Goal: Information Seeking & Learning: Understand process/instructions

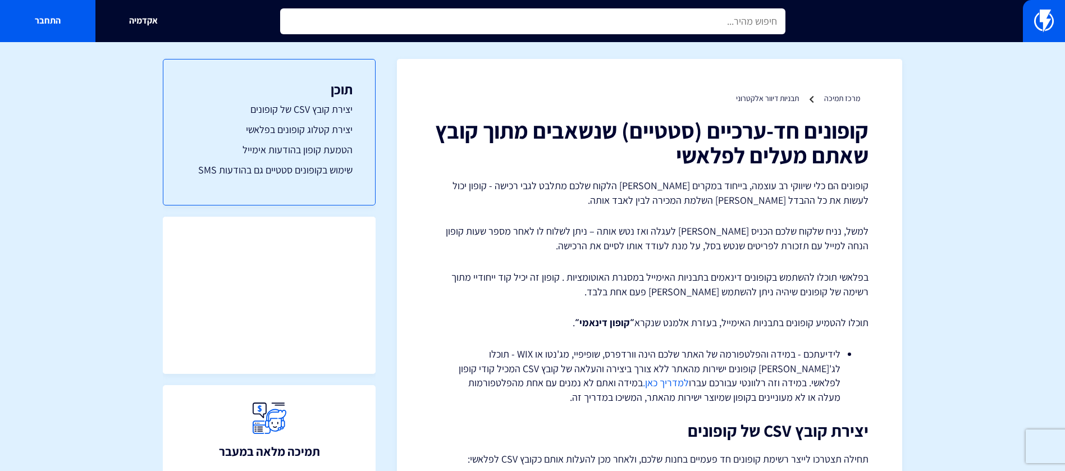
click at [687, 22] on input "text" at bounding box center [532, 21] width 505 height 26
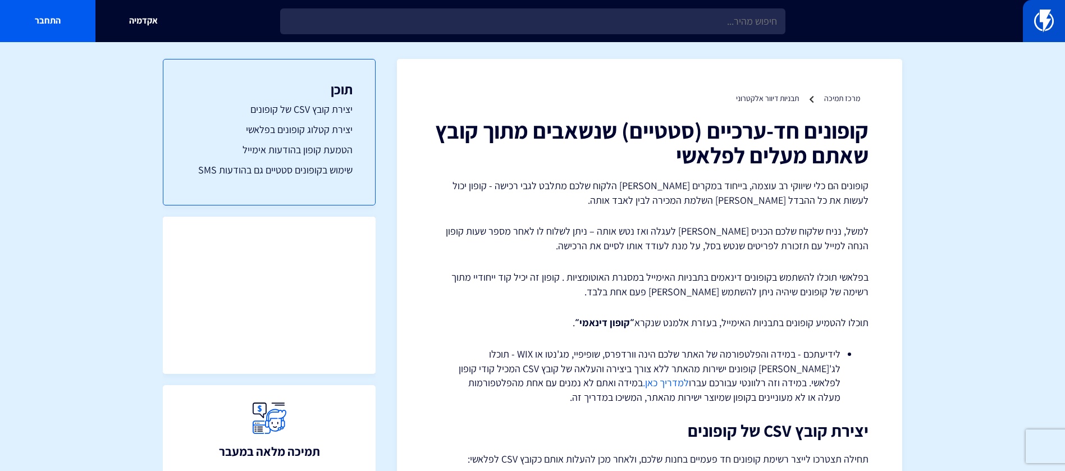
click at [1056, 33] on link at bounding box center [1044, 21] width 42 height 42
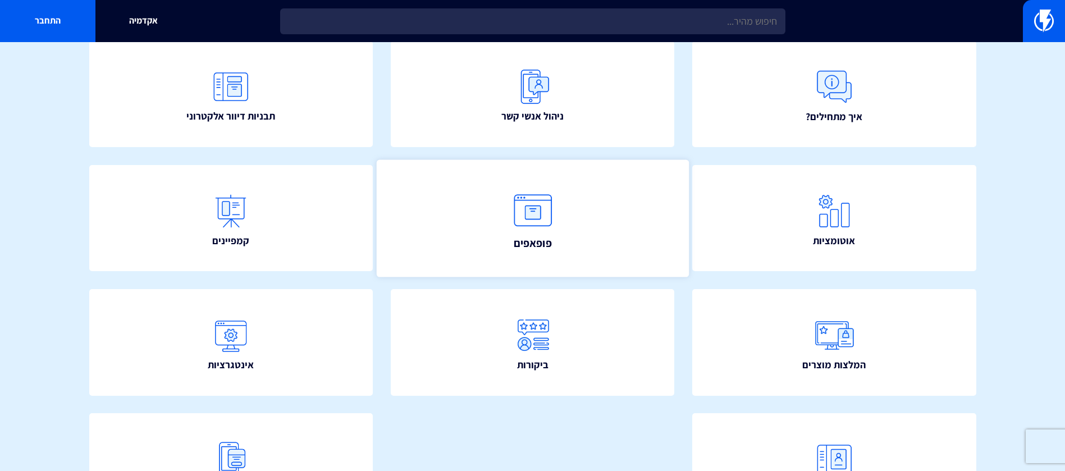
scroll to position [141, 0]
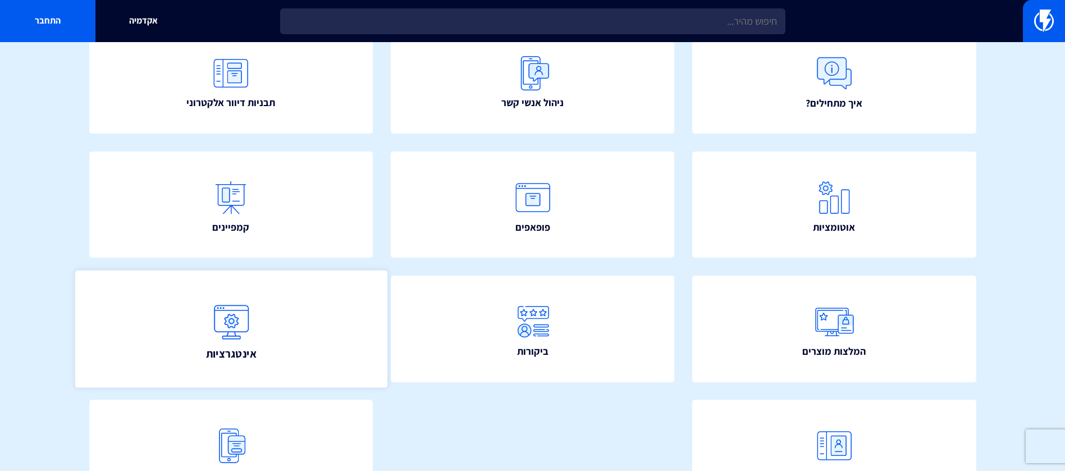
click at [310, 329] on link "אינטגרציות" at bounding box center [231, 328] width 312 height 117
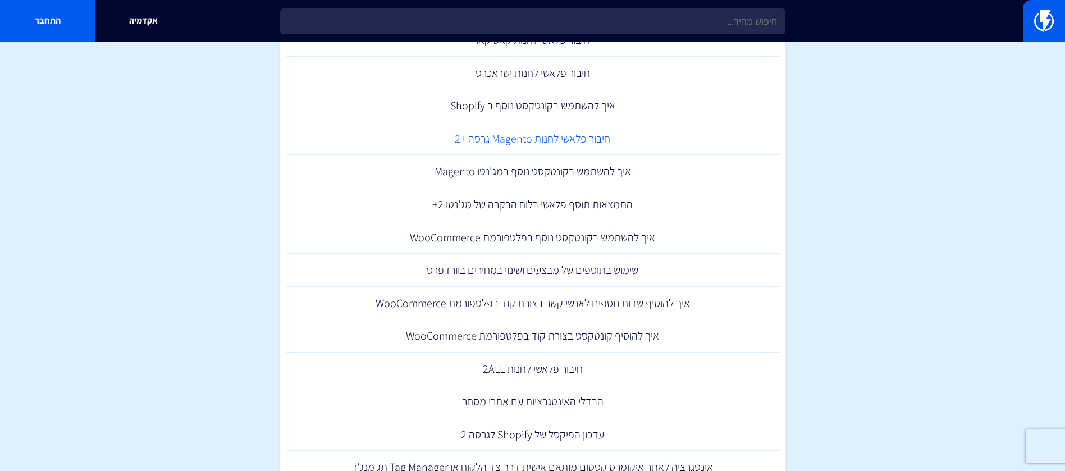
scroll to position [384, 0]
click at [560, 366] on link "חיבור פלאשי לחנות 2ALL" at bounding box center [533, 367] width 494 height 33
